Goal: Register for event/course

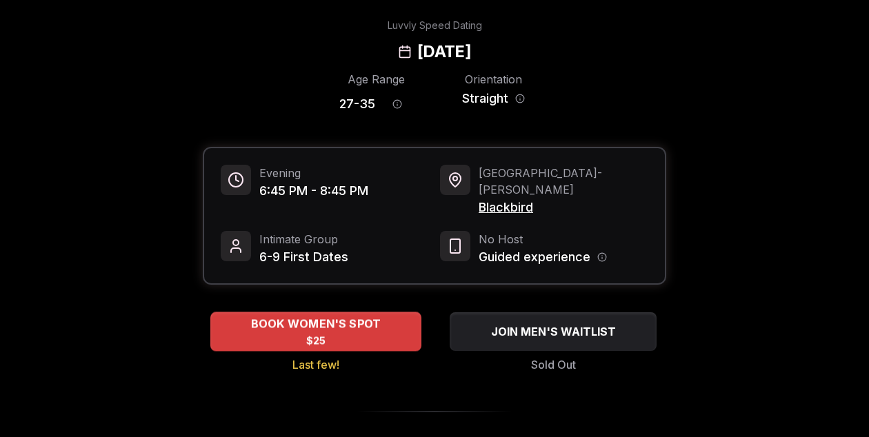
click at [358, 316] on span "BOOK WOMEN'S SPOT" at bounding box center [316, 324] width 136 height 17
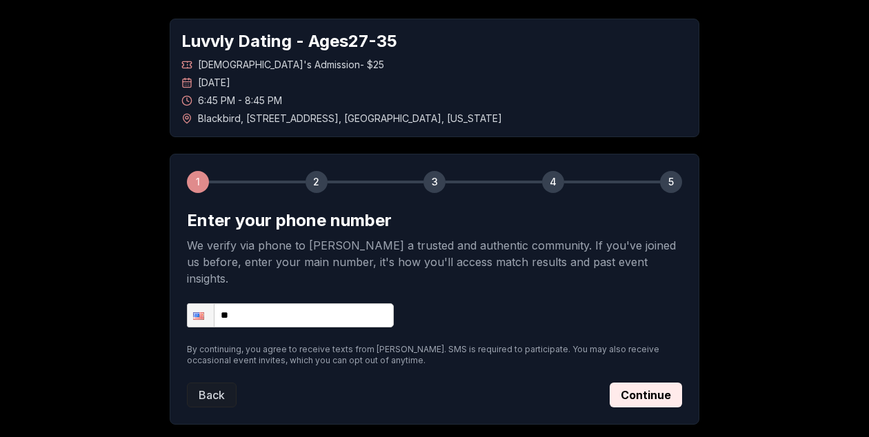
click at [257, 304] on input "**" at bounding box center [290, 316] width 207 height 24
type input "**********"
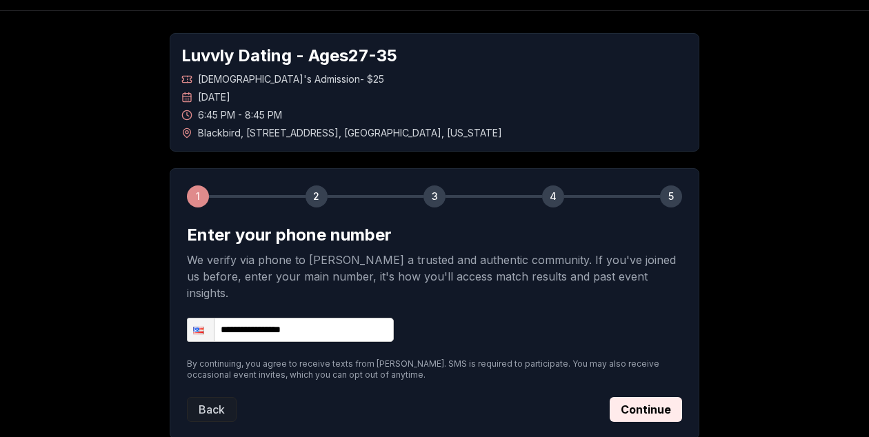
scroll to position [41, 0]
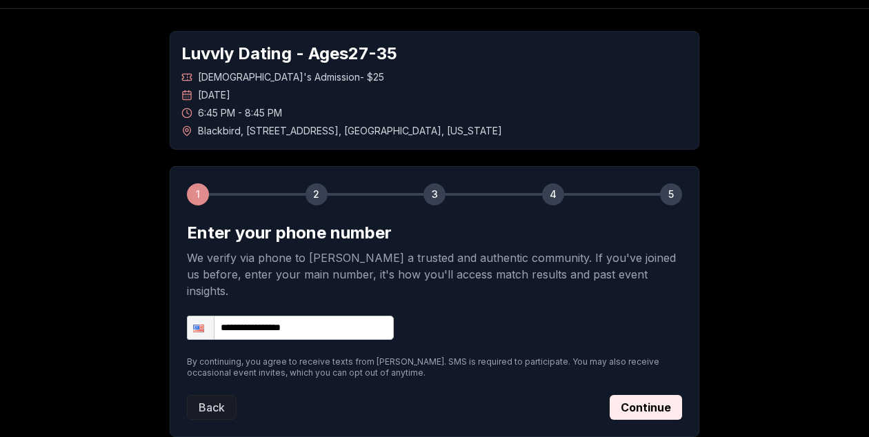
drag, startPoint x: 212, startPoint y: 390, endPoint x: 201, endPoint y: 378, distance: 16.6
click at [213, 395] on button "Back" at bounding box center [212, 407] width 50 height 25
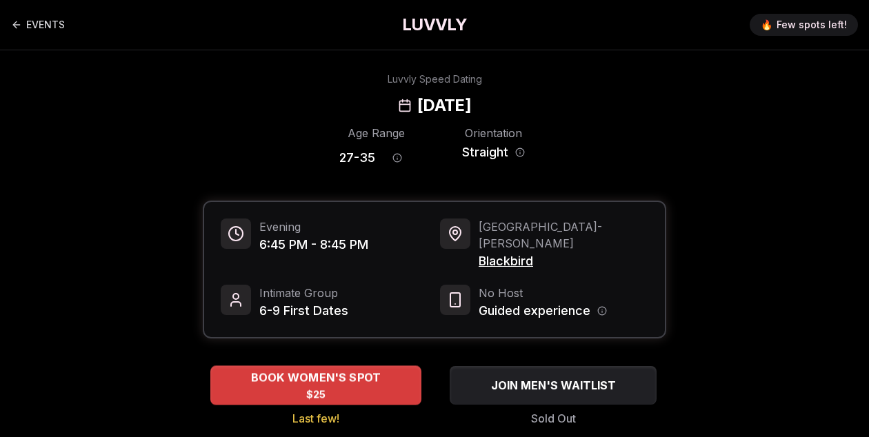
click at [367, 370] on span "BOOK WOMEN'S SPOT" at bounding box center [316, 378] width 136 height 17
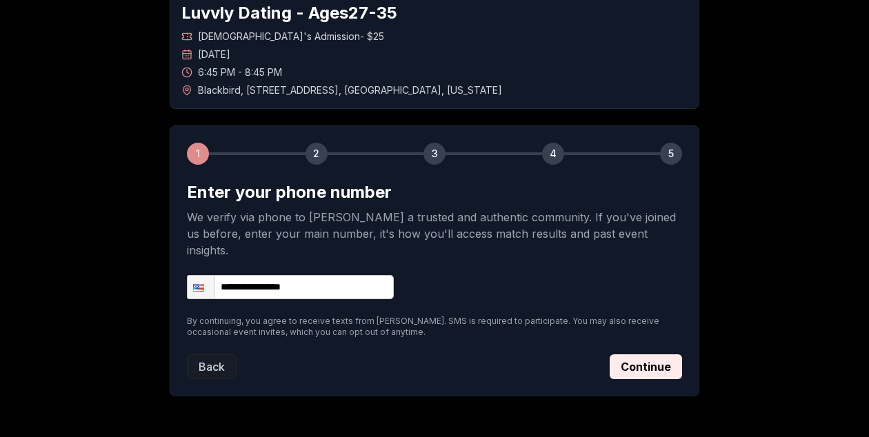
scroll to position [116, 0]
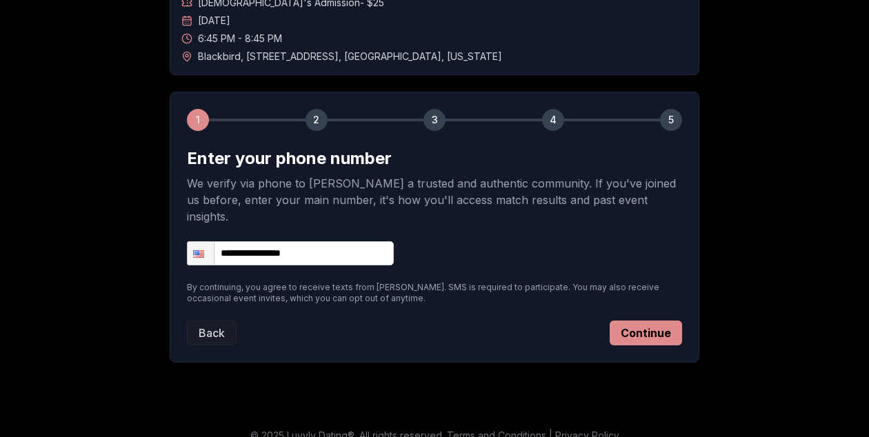
click at [641, 321] on button "Continue" at bounding box center [646, 333] width 72 height 25
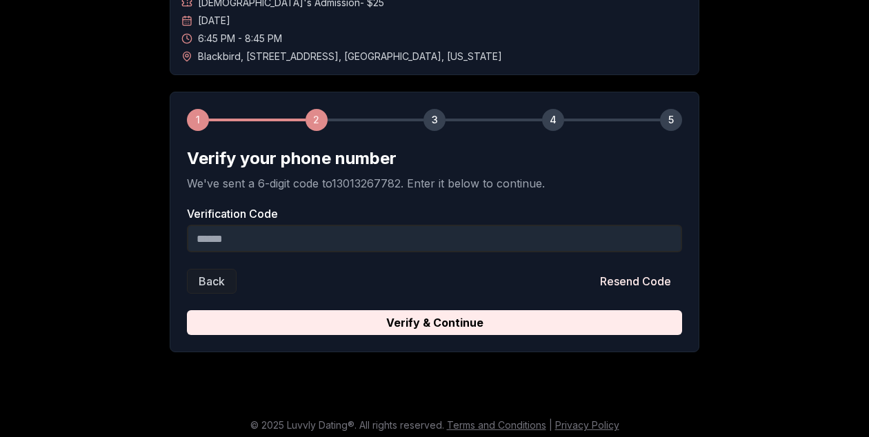
click at [395, 246] on input "Verification Code" at bounding box center [434, 239] width 495 height 28
type input "******"
click at [187, 310] on button "Verify & Continue" at bounding box center [434, 322] width 495 height 25
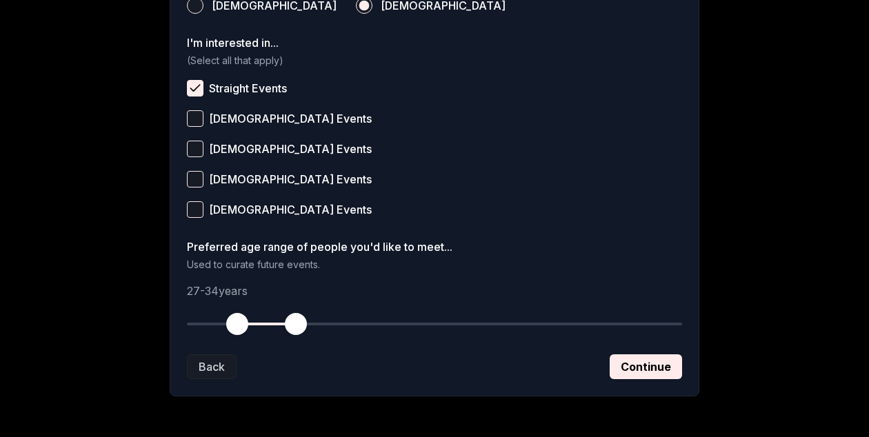
scroll to position [555, 0]
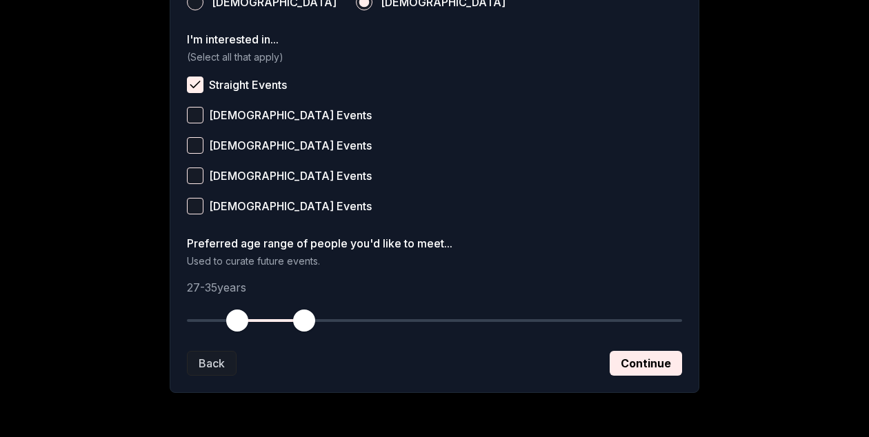
click at [304, 326] on span "button" at bounding box center [304, 321] width 22 height 22
drag, startPoint x: 308, startPoint y: 322, endPoint x: 299, endPoint y: 320, distance: 9.9
click at [299, 320] on span "button" at bounding box center [296, 321] width 22 height 22
click at [637, 364] on button "Continue" at bounding box center [646, 363] width 72 height 25
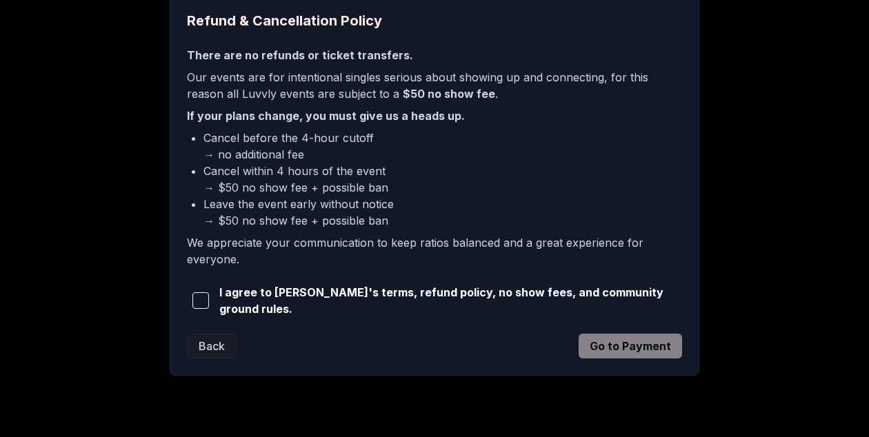
scroll to position [362, 0]
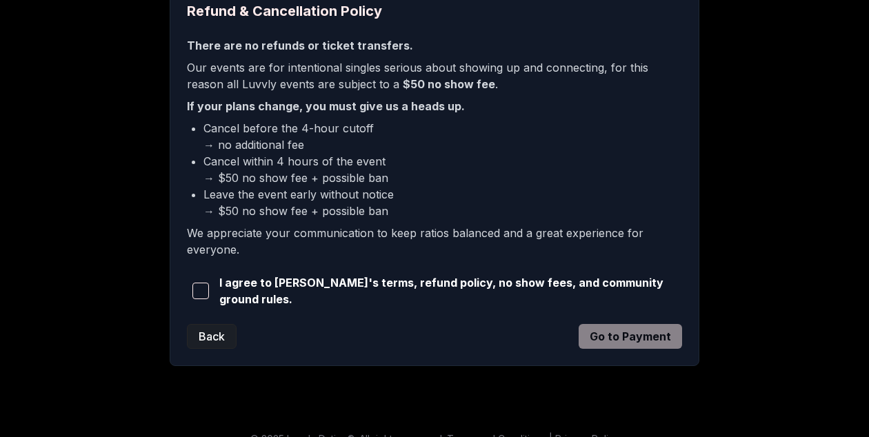
click at [210, 324] on button "Back" at bounding box center [212, 336] width 50 height 25
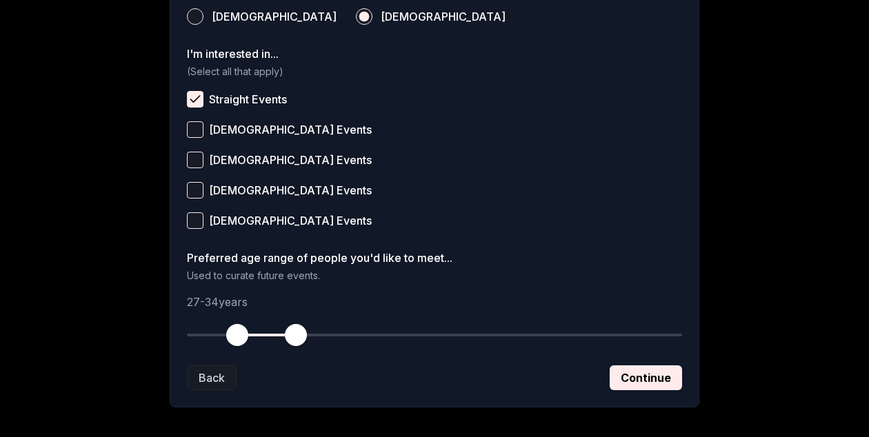
scroll to position [602, 0]
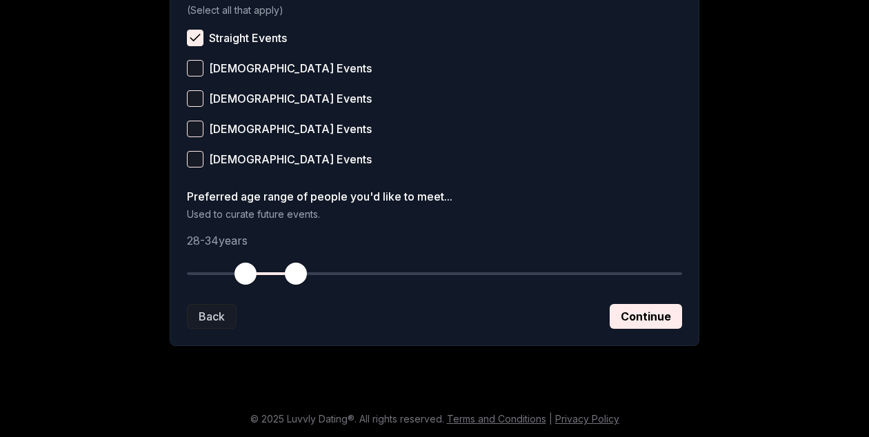
click at [244, 281] on span "button" at bounding box center [246, 274] width 22 height 22
click at [651, 325] on button "Continue" at bounding box center [646, 316] width 72 height 25
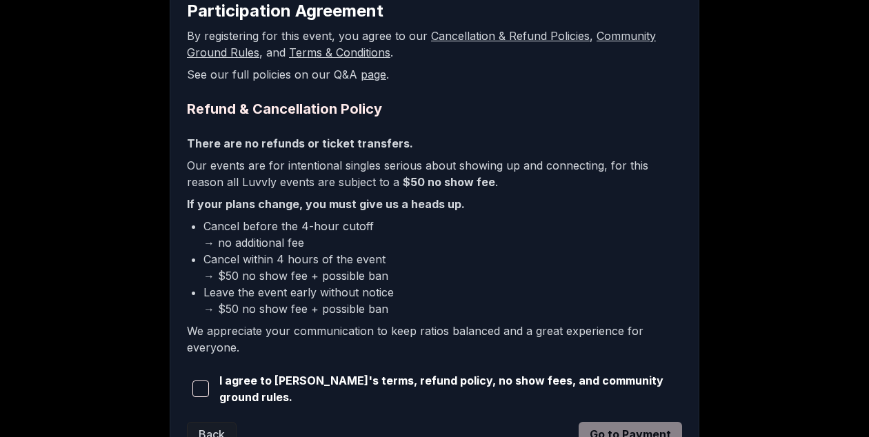
scroll to position [284, 0]
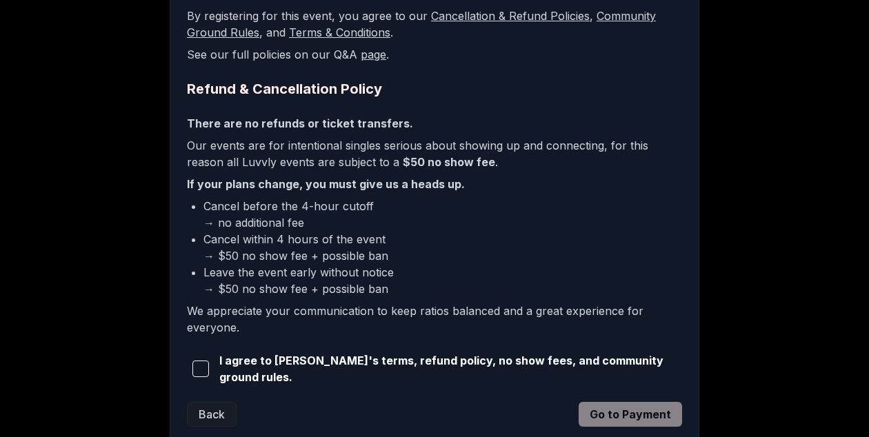
click at [200, 370] on span "button" at bounding box center [200, 369] width 17 height 17
click at [639, 415] on button "Go to Payment" at bounding box center [630, 414] width 103 height 25
